Goal: Task Accomplishment & Management: Manage account settings

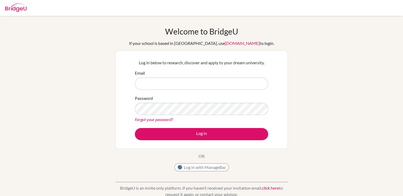
type input "[PERSON_NAME][EMAIL_ADDRESS][DOMAIN_NAME]"
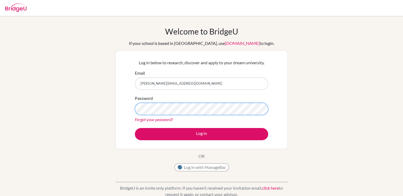
click at [135, 128] on button "Log in" at bounding box center [201, 134] width 133 height 12
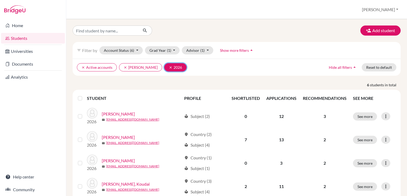
click at [169, 66] on icon "clear" at bounding box center [171, 67] width 4 height 4
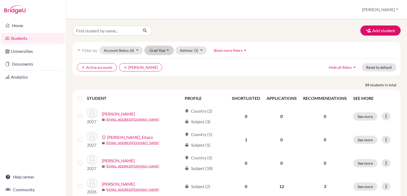
click at [169, 50] on button "Grad Year" at bounding box center [159, 50] width 29 height 8
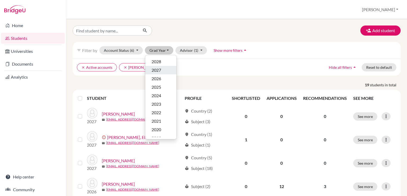
click at [159, 69] on span "2027" at bounding box center [157, 70] width 10 height 6
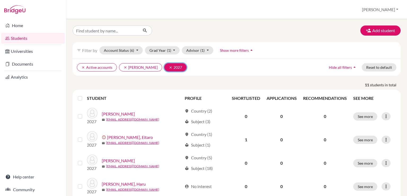
click at [169, 66] on icon "clear" at bounding box center [171, 67] width 4 height 4
click at [166, 49] on button "Grad Year" at bounding box center [159, 50] width 29 height 8
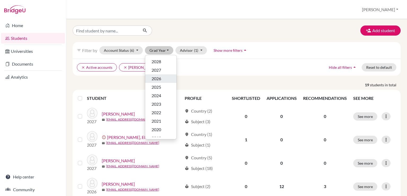
click at [158, 78] on span "2026" at bounding box center [157, 78] width 10 height 6
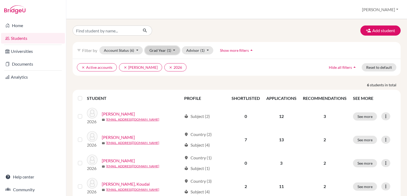
click at [173, 50] on button "Grad Year (1)" at bounding box center [162, 50] width 35 height 8
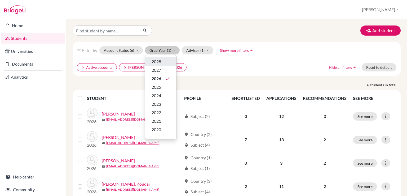
click at [159, 62] on span "2028" at bounding box center [157, 61] width 10 height 6
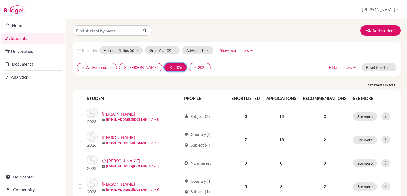
click at [169, 66] on icon "clear" at bounding box center [171, 67] width 4 height 4
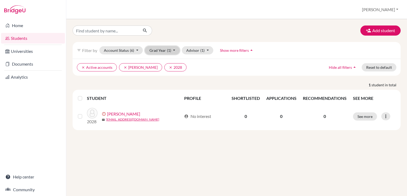
click at [172, 48] on button "Grad Year (1)" at bounding box center [162, 50] width 35 height 8
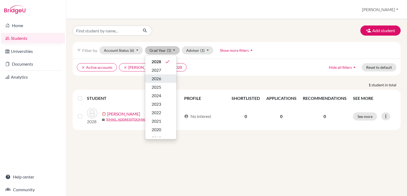
click at [160, 76] on span "2026" at bounding box center [157, 78] width 10 height 6
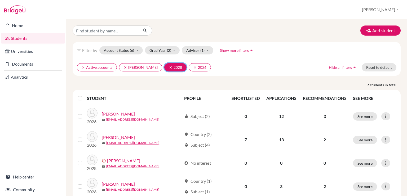
click at [169, 66] on icon "clear" at bounding box center [171, 67] width 4 height 4
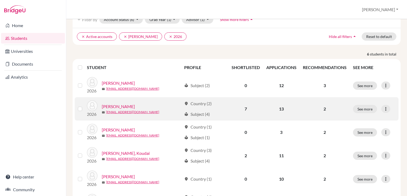
scroll to position [63, 0]
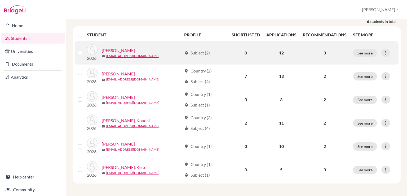
click at [125, 50] on link "[PERSON_NAME]" at bounding box center [118, 50] width 33 height 6
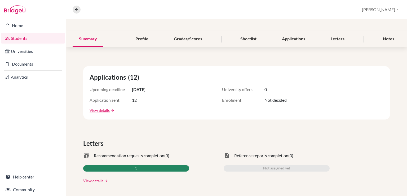
scroll to position [53, 0]
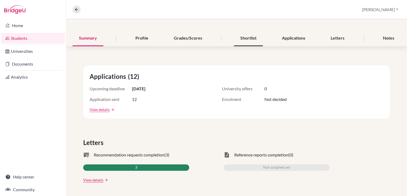
click at [246, 38] on div "Shortlist" at bounding box center [248, 38] width 29 height 16
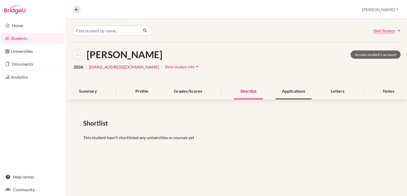
click at [294, 88] on div "Applications" at bounding box center [294, 91] width 36 height 16
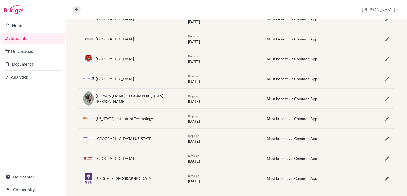
scroll to position [198, 0]
